Goal: Task Accomplishment & Management: Use online tool/utility

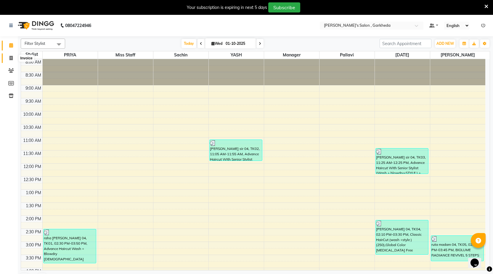
drag, startPoint x: 14, startPoint y: 58, endPoint x: 9, endPoint y: 60, distance: 5.4
click at [13, 59] on span at bounding box center [11, 58] width 10 height 7
select select "7062"
select select "service"
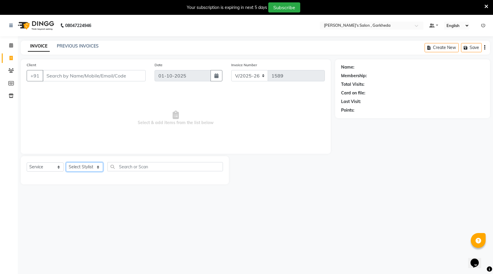
click at [93, 167] on select "Select Stylist kartik manager miss staff pallavi PRIYA sachin sakshi YASH" at bounding box center [84, 166] width 37 height 9
select select "63379"
click at [66, 162] on select "Select Stylist kartik manager miss staff pallavi PRIYA sachin sakshi YASH" at bounding box center [84, 166] width 37 height 9
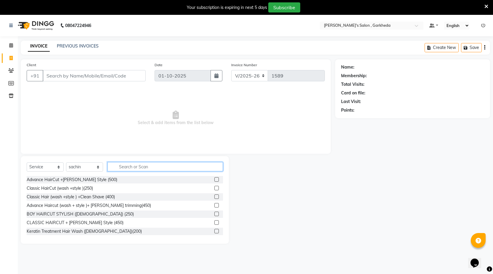
click at [127, 166] on input "text" at bounding box center [166, 166] width 116 height 9
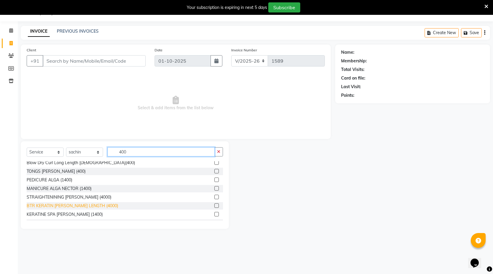
scroll to position [181, 0]
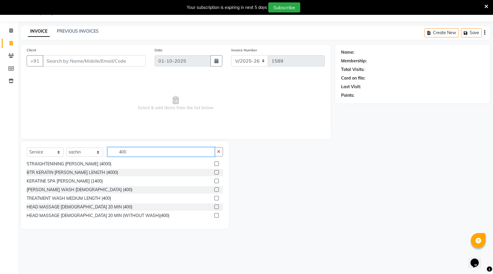
type input "400"
click at [215, 197] on label at bounding box center [217, 198] width 4 height 4
click at [215, 197] on input "checkbox" at bounding box center [217, 198] width 4 height 4
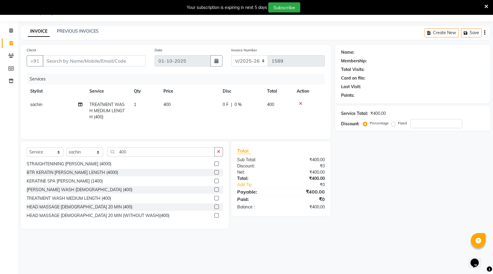
click at [215, 197] on label at bounding box center [217, 198] width 4 height 4
click at [215, 197] on input "checkbox" at bounding box center [217, 198] width 4 height 4
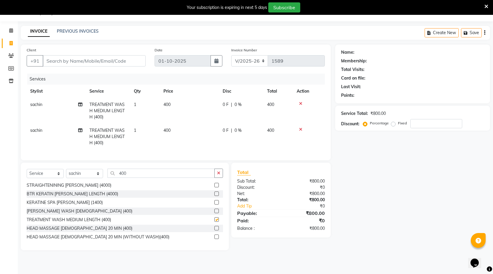
checkbox input "false"
click at [36, 130] on span "sachin" at bounding box center [36, 129] width 12 height 5
select select "63379"
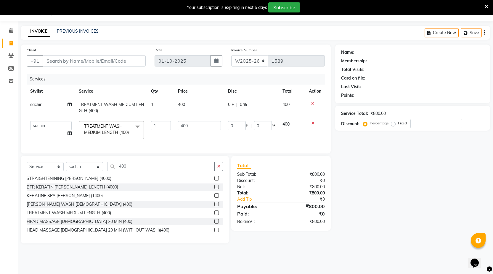
click at [36, 130] on td "kartik manager miss staff pallavi PRIYA sachin sakshi YASH" at bounding box center [51, 129] width 49 height 25
click at [44, 124] on select "kartik manager miss staff pallavi PRIYA sachin sakshi YASH" at bounding box center [50, 125] width 41 height 9
click at [116, 61] on input "Client" at bounding box center [94, 60] width 103 height 11
click at [90, 57] on input "Client" at bounding box center [94, 60] width 103 height 11
click at [110, 60] on input "Client" at bounding box center [94, 60] width 103 height 11
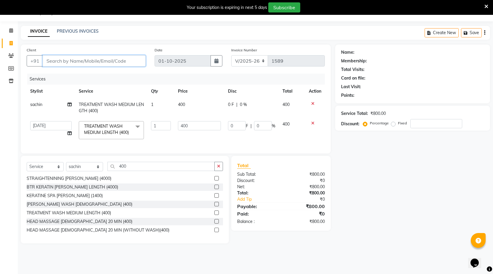
click at [96, 60] on input "Client" at bounding box center [94, 60] width 103 height 11
type input "9"
type input "0"
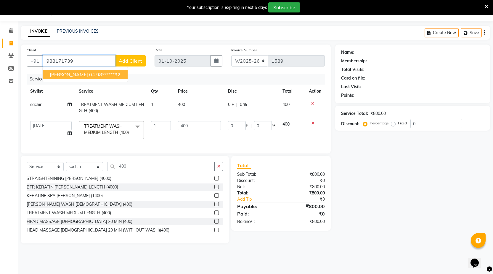
click at [113, 73] on ngb-highlight "98******92" at bounding box center [108, 74] width 24 height 6
type input "98******92"
type input "60"
type input "15"
select select "1: Object"
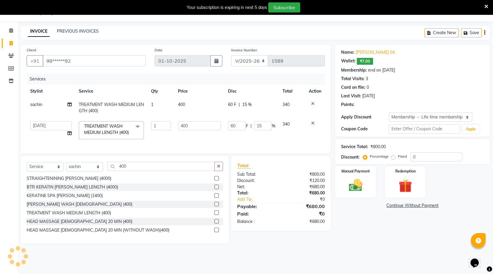
type input "15"
click at [352, 171] on label "Manual Payment" at bounding box center [356, 171] width 30 height 6
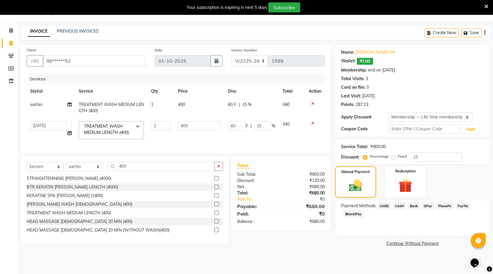
click at [448, 203] on span "PhonePe" at bounding box center [445, 205] width 17 height 7
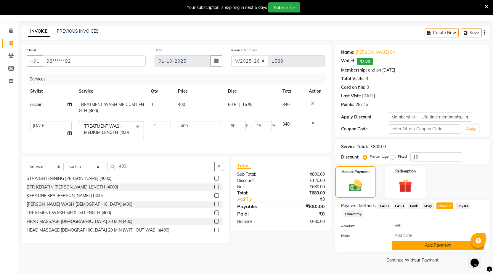
click at [437, 246] on button "Add Payment" at bounding box center [438, 244] width 92 height 9
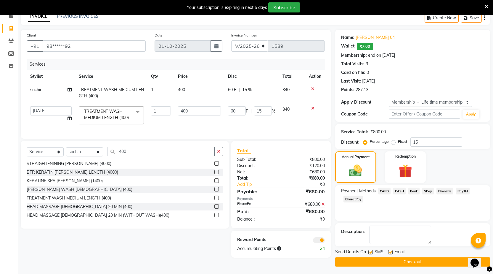
scroll to position [31, 0]
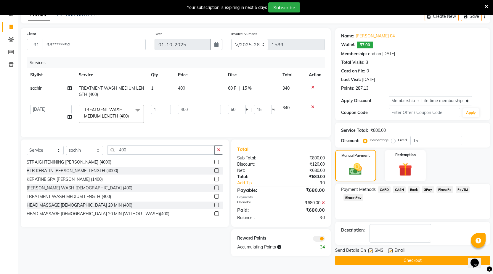
click at [417, 259] on button "Checkout" at bounding box center [413, 259] width 155 height 9
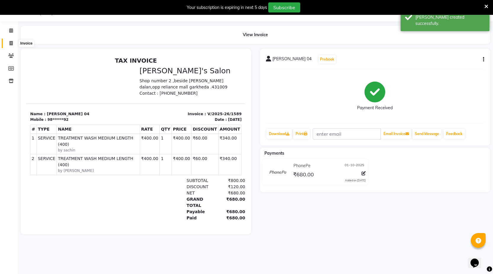
click at [9, 44] on span at bounding box center [11, 43] width 10 height 7
select select "7062"
select select "service"
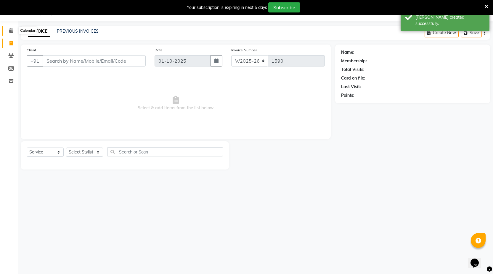
click at [12, 30] on icon at bounding box center [11, 30] width 4 height 4
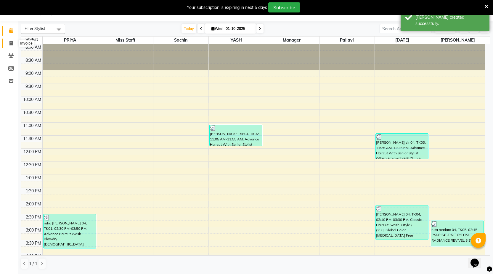
click at [11, 45] on icon at bounding box center [10, 43] width 3 height 4
select select "7062"
select select "service"
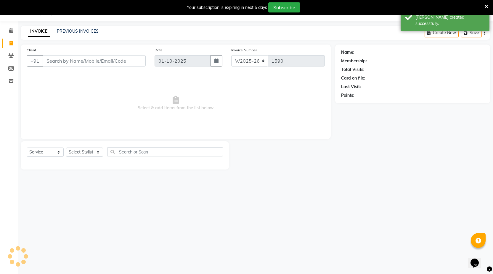
click at [87, 28] on div "INVOICE PREVIOUS INVOICES Create New Save" at bounding box center [256, 33] width 470 height 14
click at [89, 32] on link "PREVIOUS INVOICES" at bounding box center [78, 30] width 42 height 5
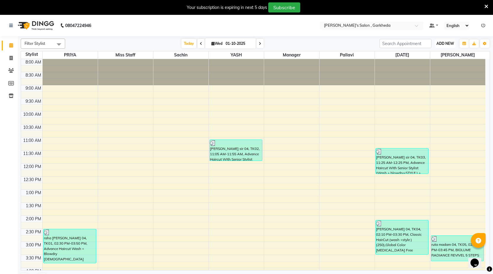
click at [449, 41] on span "ADD NEW" at bounding box center [445, 43] width 17 height 4
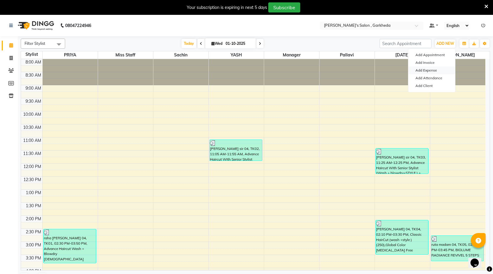
click at [432, 69] on link "Add Expense" at bounding box center [432, 70] width 47 height 8
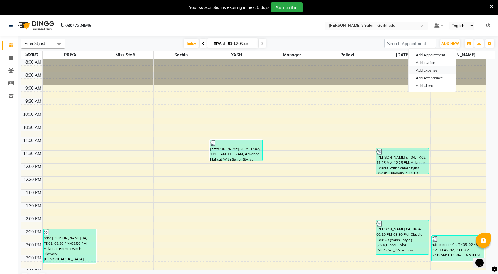
select select "1"
select select "6133"
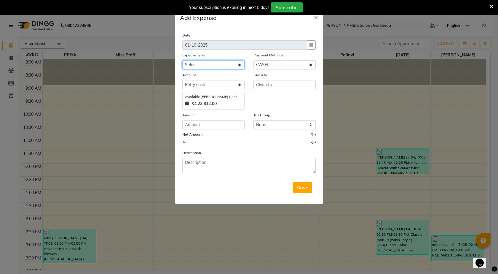
click at [226, 64] on select "Select Advance Salary BANK TRANFAR Cash transfer to hub Client Snacks DISTRIBUT…" at bounding box center [213, 64] width 62 height 9
select select "11137"
click at [182, 60] on select "Select Advance Salary BANK TRANFAR Cash transfer to hub Client Snacks DISTRIBUT…" at bounding box center [213, 64] width 62 height 9
click at [201, 122] on input "number" at bounding box center [213, 124] width 62 height 9
type input "20"
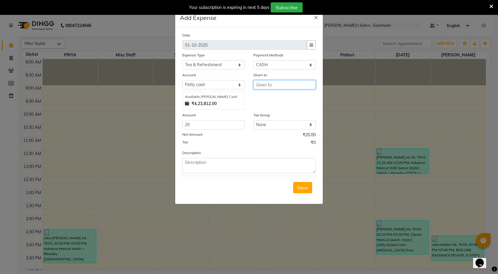
click at [266, 83] on input "text" at bounding box center [284, 84] width 62 height 9
click at [275, 108] on button "P [PERSON_NAME]" at bounding box center [282, 106] width 56 height 9
type input "PRIYA"
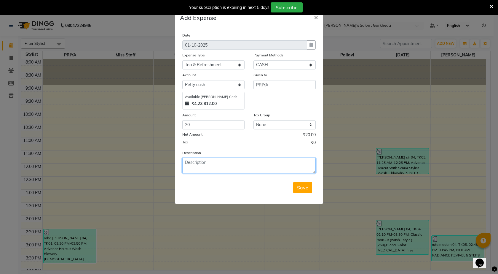
click at [214, 161] on textarea at bounding box center [248, 165] width 133 height 15
type textarea "coffee"
click at [301, 190] on button "Save" at bounding box center [302, 187] width 19 height 11
